Goal: Task Accomplishment & Management: Use online tool/utility

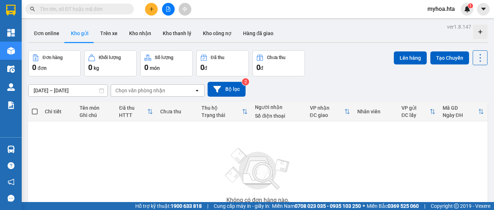
click at [163, 10] on button at bounding box center [168, 9] width 13 height 13
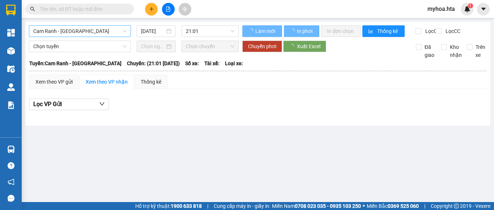
click at [100, 26] on span "Cam Ranh - Sài Gòn" at bounding box center [79, 31] width 93 height 11
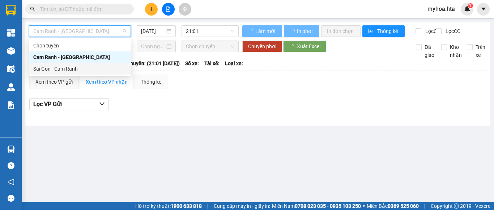
click at [82, 70] on div "Sài Gòn - Cam Ranh" at bounding box center [79, 69] width 93 height 8
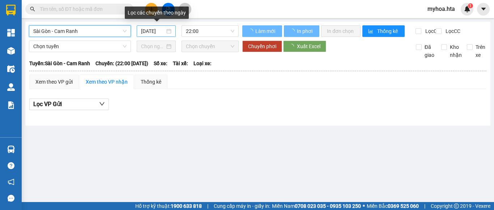
click at [157, 32] on input "14/10/2025" at bounding box center [153, 31] width 24 height 8
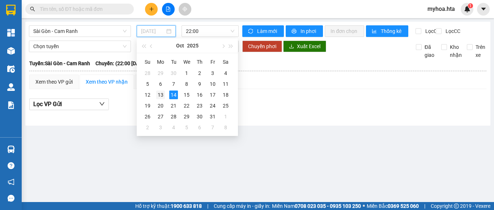
click at [164, 95] on div "13" at bounding box center [160, 94] width 9 height 9
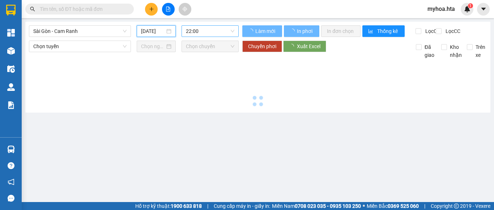
type input "13/10/2025"
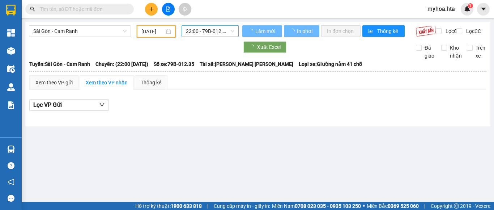
click at [195, 34] on span "22:00 - 79B-012.35" at bounding box center [210, 31] width 48 height 11
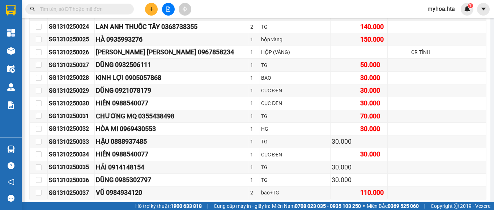
scroll to position [525, 0]
